Goal: Information Seeking & Learning: Learn about a topic

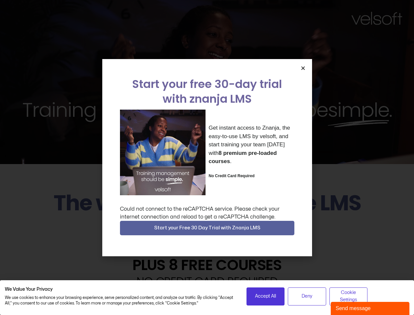
click at [207, 157] on div "Get instant access to Znanja, the easy-to-use LMS by velsoft, and start trainin…" at bounding box center [207, 153] width 175 height 86
click at [303, 68] on icon "Close" at bounding box center [303, 68] width 5 height 5
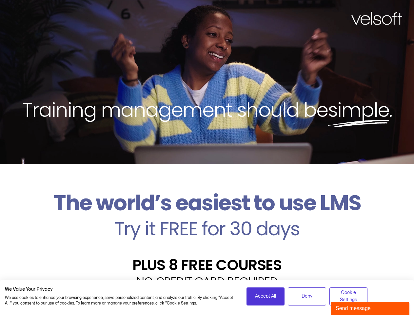
click at [207, 228] on h2 "Try it FREE for 30 days" at bounding box center [207, 228] width 404 height 19
click at [266, 296] on span "Accept All" at bounding box center [265, 296] width 21 height 7
click at [307, 296] on div "Velsoft’s Znanja LMS is built for small and medium-sized businesses that want t…" at bounding box center [207, 314] width 404 height 48
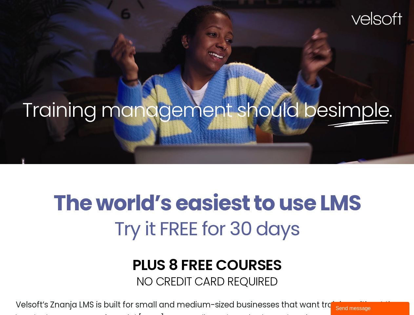
click at [349, 296] on div "Velsoft’s Znanja LMS is built for small and medium-sized businesses that want t…" at bounding box center [207, 314] width 404 height 48
click at [370, 308] on div "Send message" at bounding box center [370, 308] width 69 height 8
